Goal: Entertainment & Leisure: Browse casually

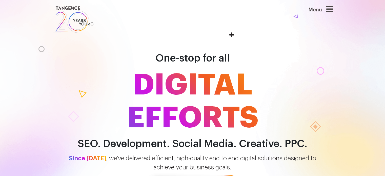
click at [330, 11] on icon at bounding box center [330, 9] width 7 height 8
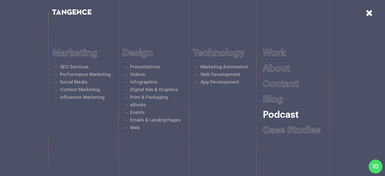
click at [288, 118] on link "Podcast" at bounding box center [281, 114] width 36 height 9
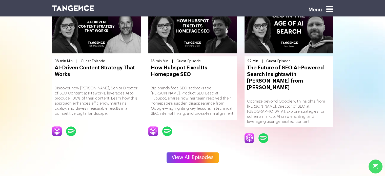
scroll to position [710, 0]
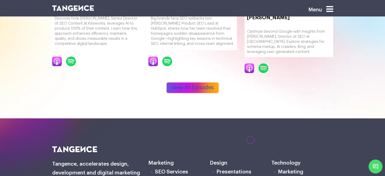
click at [199, 82] on link "View All Episodes" at bounding box center [193, 87] width 52 height 11
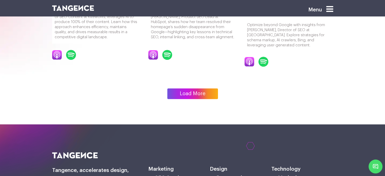
click at [205, 88] on link "Load More" at bounding box center [193, 93] width 51 height 11
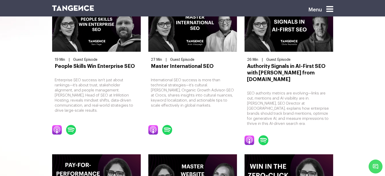
scroll to position [457, 0]
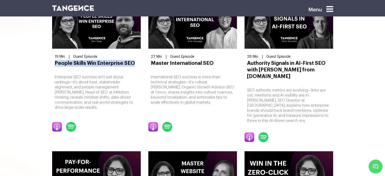
drag, startPoint x: 53, startPoint y: 53, endPoint x: 136, endPoint y: 47, distance: 83.1
click at [136, 47] on div "19 Min | Guest Episode People Skills Win Enterprise SEO Enterprise SEO success …" at bounding box center [96, 75] width 96 height 153
copy h3 "People Skills Win Enterprise SEO"
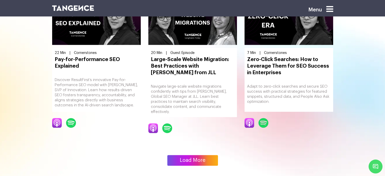
scroll to position [685, 0]
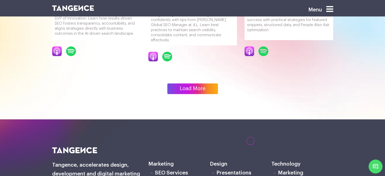
click at [203, 83] on link "Load More" at bounding box center [193, 88] width 51 height 11
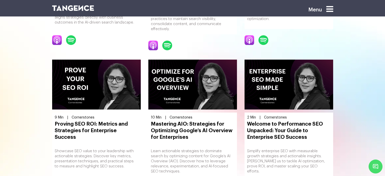
scroll to position [696, 0]
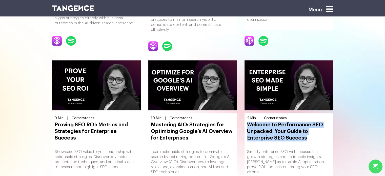
drag, startPoint x: 245, startPoint y: 101, endPoint x: 321, endPoint y: 118, distance: 77.8
click at [321, 118] on div "2 Min | Cornerstones Welcome to Performance SEO Unpacked: Your Guide to Enterpr…" at bounding box center [289, 145] width 89 height 64
copy h3 "Welcome to Performance SEO Unpacked: Your Guide to Enterprise SEO Success"
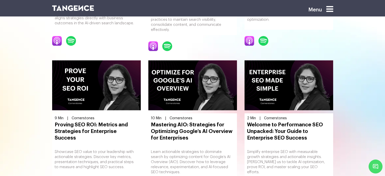
click at [268, 150] on p "Simplify enterprise SEO with measurable growth strategies and actionable insigh…" at bounding box center [289, 162] width 84 height 25
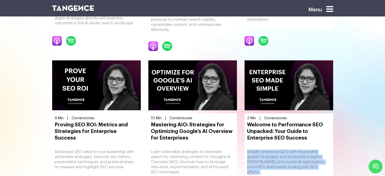
click at [268, 150] on p "Simplify enterprise SEO with measurable growth strategies and actionable insigh…" at bounding box center [289, 162] width 84 height 25
copy div "Simplify enterprise SEO with measurable growth strategies and actionable insigh…"
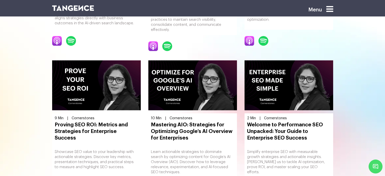
click at [251, 117] on span "2 Min" at bounding box center [251, 119] width 9 height 4
click at [250, 117] on span "2 Min" at bounding box center [251, 119] width 9 height 4
copy div "2 Min | Cornerstones"
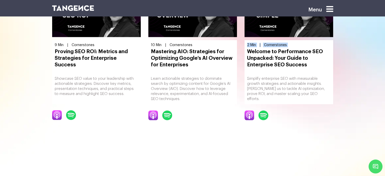
scroll to position [772, 0]
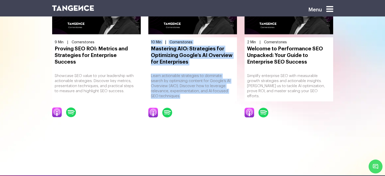
drag, startPoint x: 173, startPoint y: 73, endPoint x: 148, endPoint y: 22, distance: 57.0
click at [149, 37] on div "10 Min | Cornerstones Mastering AIO: Strategies for Optimizing Google’s AI Over…" at bounding box center [193, 69] width 89 height 64
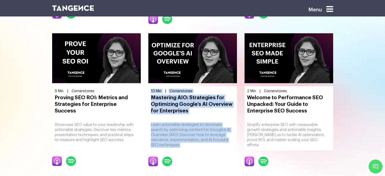
scroll to position [721, 0]
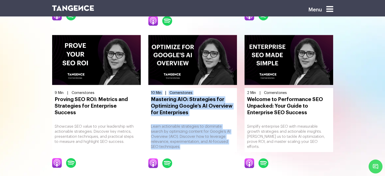
copy div "10 Min | Cornerstones Mastering AIO: Strategies for Optimizing Google’s AI Over…"
drag, startPoint x: 156, startPoint y: 142, endPoint x: 161, endPoint y: 141, distance: 4.9
click at [156, 158] on img at bounding box center [154, 162] width 10 height 9
click at [170, 158] on img at bounding box center [167, 163] width 10 height 10
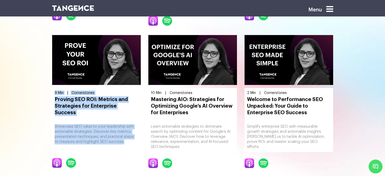
drag, startPoint x: 118, startPoint y: 111, endPoint x: 54, endPoint y: 66, distance: 78.0
click at [54, 88] on div "9 Min | Cornerstones Proving SEO ROI: Metrics and Strategies for Enterprise Suc…" at bounding box center [96, 120] width 89 height 64
copy div "9 Min | Cornerstones Proving SEO ROI: Metrics and Strategies for Enterprise Suc…"
click at [53, 158] on img at bounding box center [57, 162] width 10 height 9
click at [66, 158] on img at bounding box center [71, 163] width 10 height 10
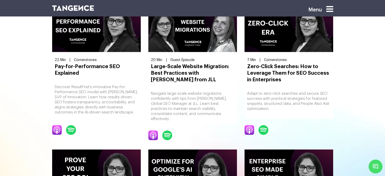
scroll to position [594, 0]
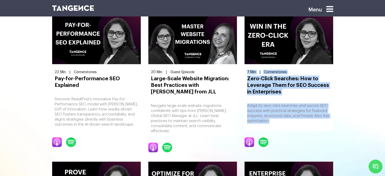
drag, startPoint x: 278, startPoint y: 105, endPoint x: 247, endPoint y: 56, distance: 58.1
click at [247, 67] on div "7 Min | Cornerstones Zero-Click Searches: How to Leverage Them for SEO Success …" at bounding box center [289, 99] width 89 height 64
copy div "7 Min | Cornerstones Zero-Click Searches: How to Leverage Them for SEO Success …"
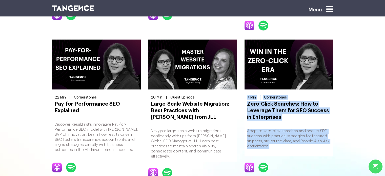
click at [250, 163] on img at bounding box center [250, 167] width 10 height 9
click at [262, 163] on img at bounding box center [264, 168] width 10 height 10
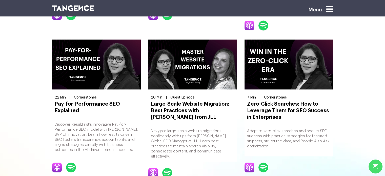
click at [188, 131] on p "Navigate large-scale website migrations confidently with tips from Leighann Fol…" at bounding box center [193, 144] width 84 height 30
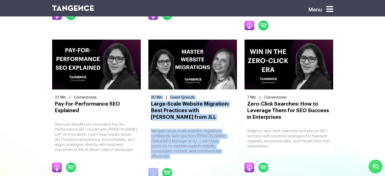
drag, startPoint x: 188, startPoint y: 131, endPoint x: 164, endPoint y: 78, distance: 57.7
click at [164, 93] on div "20 Min | Guest Episode Large-Scale Website Migration: Best Practices with Leigh…" at bounding box center [193, 127] width 89 height 69
copy div "20 Min | Guest Episode Large-Scale Website Migration: Best Practices with Leigh…"
click at [154, 168] on img at bounding box center [154, 172] width 10 height 9
click at [170, 168] on img at bounding box center [167, 173] width 10 height 10
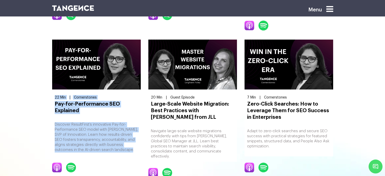
drag, startPoint x: 105, startPoint y: 133, endPoint x: 52, endPoint y: 75, distance: 78.2
click at [52, 75] on div "22 Min | Cornerstones Pay-for-Performance SEO Explained Discover ResultFirst’s …" at bounding box center [96, 98] width 89 height 117
copy div "22 Min | Cornerstones Pay-for-Performance SEO Explained Discover ResultFirst’s …"
click at [55, 163] on img at bounding box center [57, 167] width 10 height 9
click at [68, 163] on img at bounding box center [71, 168] width 10 height 10
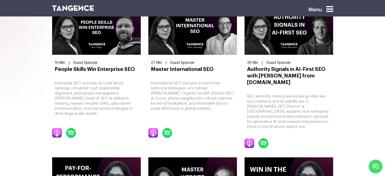
scroll to position [442, 0]
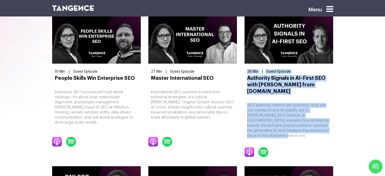
drag, startPoint x: 329, startPoint y: 117, endPoint x: 247, endPoint y: 61, distance: 100.3
click at [247, 67] on div "26 Min | Guest Episode Authority Signals in AI-First SEO with Chris Reynolds fr…" at bounding box center [289, 104] width 89 height 74
click at [250, 148] on img at bounding box center [250, 152] width 10 height 9
click at [261, 147] on img at bounding box center [264, 152] width 10 height 10
click at [285, 70] on span "Guest Episode" at bounding box center [279, 72] width 24 height 4
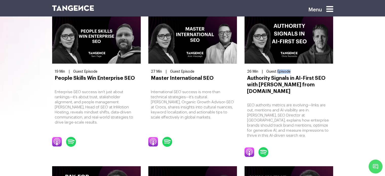
click at [285, 70] on span "Guest Episode" at bounding box center [279, 72] width 24 height 4
click at [186, 95] on p "International SEO success is more than technical strategies—it’s cultural. Amir…" at bounding box center [193, 105] width 84 height 30
click at [186, 95] on p "International SEO success is more than technical strategies—it’s cultural. [PER…" at bounding box center [193, 105] width 84 height 30
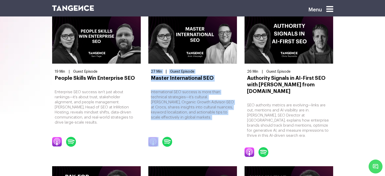
drag, startPoint x: 186, startPoint y: 95, endPoint x: 169, endPoint y: 57, distance: 41.3
click at [169, 67] on div "27 Min | Guest Episode Master International SEO International SEO success is mo…" at bounding box center [193, 99] width 89 height 64
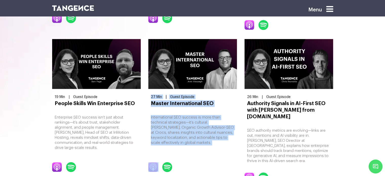
click at [155, 162] on img at bounding box center [154, 166] width 10 height 9
click at [166, 162] on img at bounding box center [167, 167] width 10 height 10
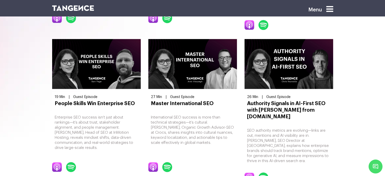
click at [88, 125] on p "Enterprise SEO success isn’t just about rankings—it’s about trust, stakeholder …" at bounding box center [97, 132] width 84 height 35
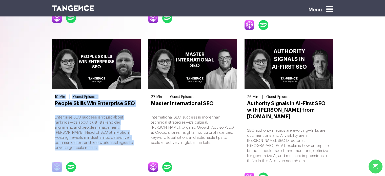
drag, startPoint x: 88, startPoint y: 125, endPoint x: 56, endPoint y: 84, distance: 52.4
click at [56, 92] on div "19 Min | Guest Episode People Skills Win Enterprise SEO Enterprise SEO success …" at bounding box center [96, 124] width 89 height 64
click at [56, 162] on img at bounding box center [57, 166] width 10 height 9
click at [69, 162] on img at bounding box center [71, 167] width 10 height 10
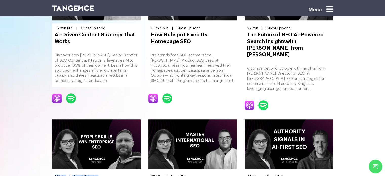
scroll to position [316, 0]
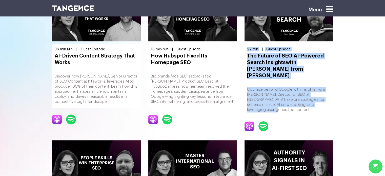
drag, startPoint x: 309, startPoint y: 92, endPoint x: 248, endPoint y: 45, distance: 76.8
click at [248, 45] on div "22 Min | Guest Episode The Future of SEO: AI-Powered Search Insights with Sam P…" at bounding box center [289, 79] width 89 height 71
click at [280, 107] on div "22 Min | Guest Episode The Future of SEO: AI-Powered Search Insights with Sam P…" at bounding box center [289, 65] width 96 height 149
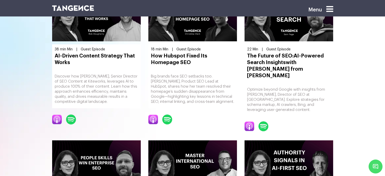
click at [251, 122] on img at bounding box center [250, 126] width 10 height 9
click at [261, 121] on img at bounding box center [264, 126] width 10 height 10
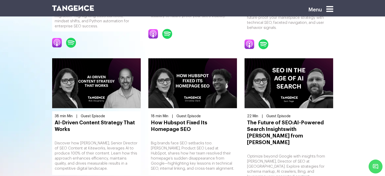
scroll to position [285, 0]
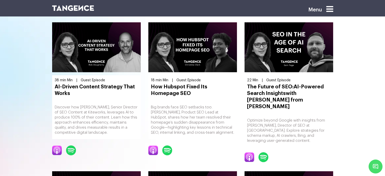
click at [211, 126] on p "Big brands face SEO setbacks too. [PERSON_NAME], Product SEO Lead at HubSpot, s…" at bounding box center [193, 120] width 84 height 30
drag, startPoint x: 211, startPoint y: 126, endPoint x: 150, endPoint y: 75, distance: 79.7
click at [150, 75] on div "18 min Min | Guest Episode How Hubspot Fixed Its Homepage SEO Big brands face S…" at bounding box center [193, 107] width 89 height 64
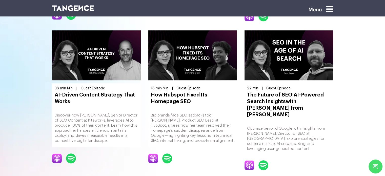
scroll to position [310, 0]
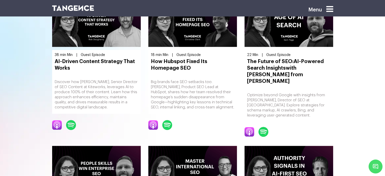
click at [154, 120] on img at bounding box center [154, 124] width 10 height 9
click at [169, 120] on img at bounding box center [167, 125] width 10 height 10
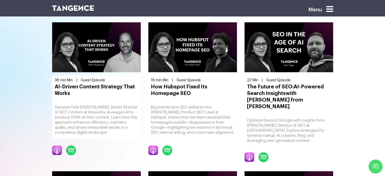
click at [79, 122] on p "Discover how [PERSON_NAME], Senior Director of SEO Content at Kiteworks, levera…" at bounding box center [97, 120] width 84 height 30
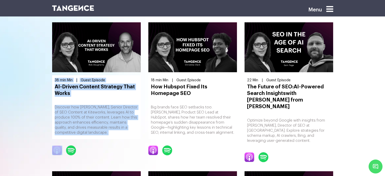
drag, startPoint x: 79, startPoint y: 122, endPoint x: 62, endPoint y: 73, distance: 52.6
click at [62, 75] on div "38 min Min | Guest Episode AI-Driven Content Strategy That Works Discover how R…" at bounding box center [96, 107] width 89 height 64
click at [58, 146] on img at bounding box center [57, 150] width 10 height 9
click at [74, 145] on img at bounding box center [71, 150] width 10 height 10
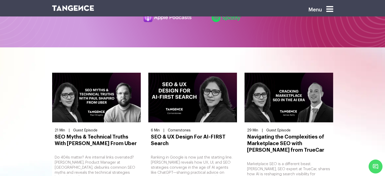
scroll to position [158, 0]
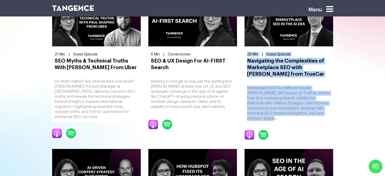
drag, startPoint x: 328, startPoint y: 115, endPoint x: 243, endPoint y: 55, distance: 104.3
click at [243, 55] on div "29 Min | Guest Episode Navigating the Complexities of Marketplace SEO with Jame…" at bounding box center [289, 73] width 96 height 153
click at [248, 132] on img at bounding box center [250, 134] width 10 height 9
click at [264, 130] on img at bounding box center [264, 135] width 10 height 10
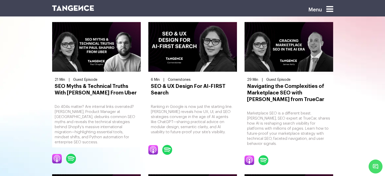
click at [182, 133] on p "Ranking in Google is now just the starting line. [PERSON_NAME] reveals how UX, …" at bounding box center [193, 119] width 84 height 30
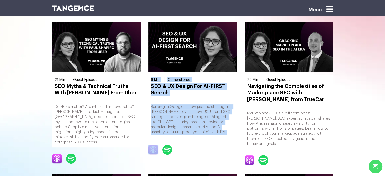
drag, startPoint x: 182, startPoint y: 133, endPoint x: 169, endPoint y: 80, distance: 54.5
click at [169, 80] on div "6 Min | Cornerstones SEO & UX Design For AI-FIRST Search Ranking in Google is n…" at bounding box center [193, 107] width 89 height 64
click at [154, 146] on img at bounding box center [154, 149] width 10 height 9
click at [170, 152] on img at bounding box center [167, 150] width 10 height 10
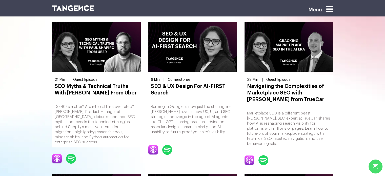
click at [88, 126] on p "Do 404s matter? Are internal links overrated? [PERSON_NAME], Product Manager at…" at bounding box center [97, 124] width 84 height 41
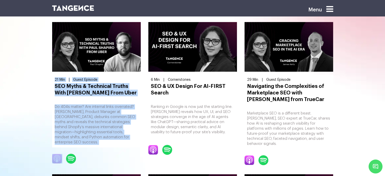
drag, startPoint x: 88, startPoint y: 126, endPoint x: 73, endPoint y: 80, distance: 47.8
click at [73, 80] on div "21 Min | Guest Episode SEO Myths & Technical Truths With Paul Shapiro From Uber…" at bounding box center [96, 111] width 89 height 73
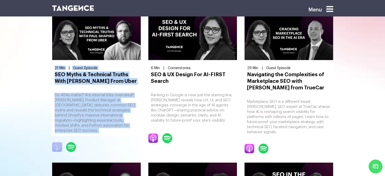
scroll to position [158, 0]
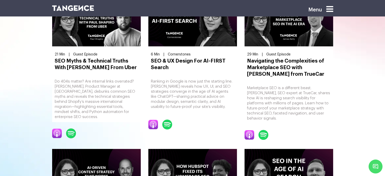
click at [56, 129] on img at bounding box center [57, 133] width 10 height 9
click at [70, 128] on img at bounding box center [71, 133] width 10 height 10
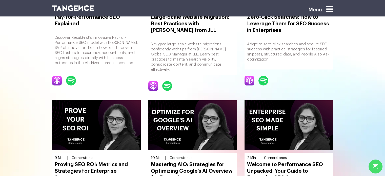
scroll to position [659, 0]
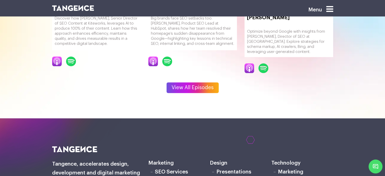
scroll to position [684, 0]
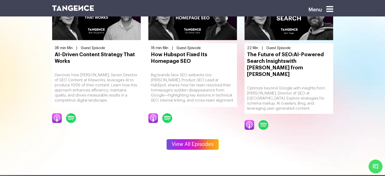
scroll to position [710, 0]
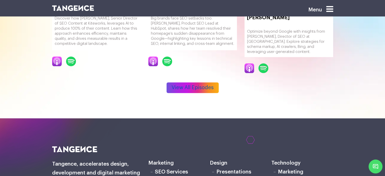
click at [199, 82] on link "View All Episodes" at bounding box center [193, 87] width 52 height 11
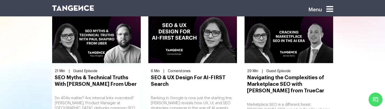
scroll to position [152, 0]
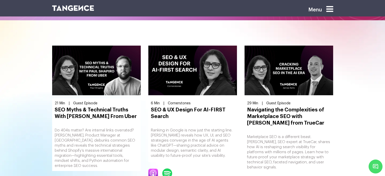
scroll to position [101, 0]
